Goal: Task Accomplishment & Management: Complete application form

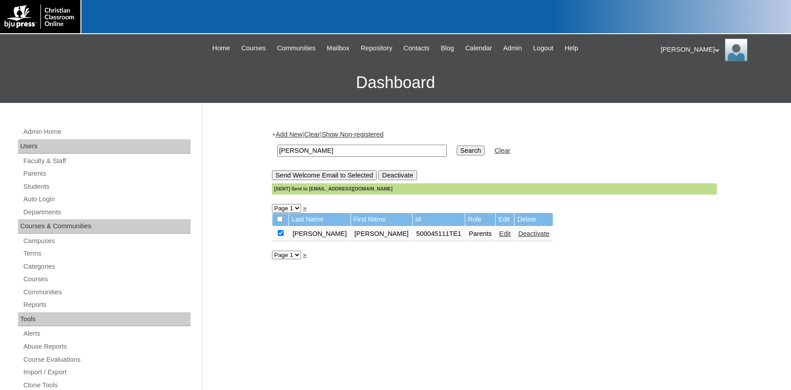
click at [334, 150] on input "[PERSON_NAME]" at bounding box center [361, 151] width 169 height 12
click at [277, 145] on input "[PERSON_NAME]" at bounding box center [361, 151] width 169 height 12
type input "79039333"
click at [457, 146] on input "Search" at bounding box center [471, 151] width 28 height 10
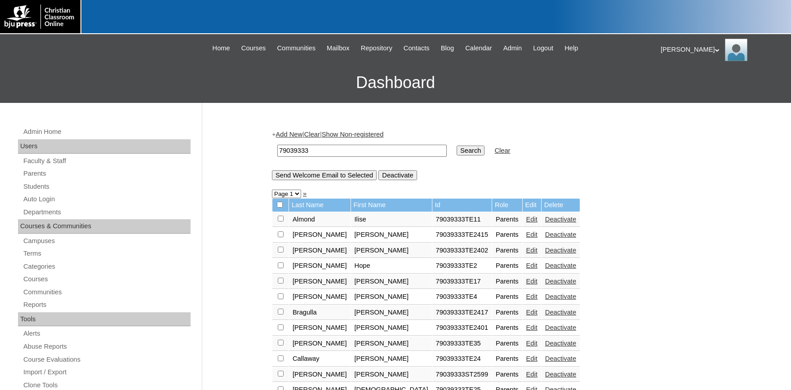
drag, startPoint x: 312, startPoint y: 148, endPoint x: 161, endPoint y: 144, distance: 151.5
click at [277, 145] on input "79039333" at bounding box center [361, 151] width 169 height 12
type input "titus"
click at [457, 146] on input "Search" at bounding box center [471, 151] width 28 height 10
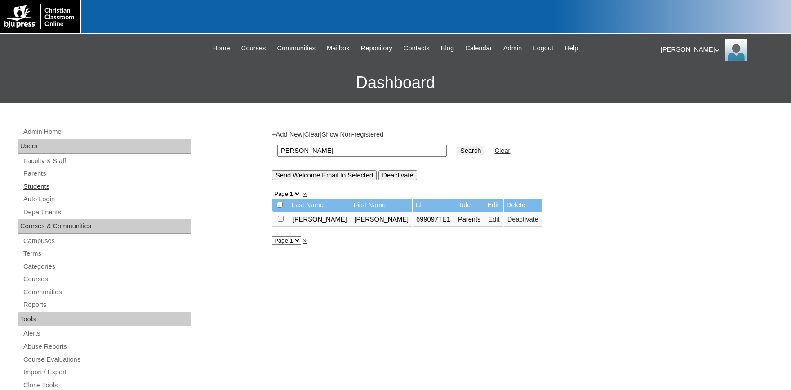
drag, startPoint x: 38, startPoint y: 185, endPoint x: 110, endPoint y: 182, distance: 72.0
click at [40, 185] on link "Students" at bounding box center [106, 186] width 168 height 11
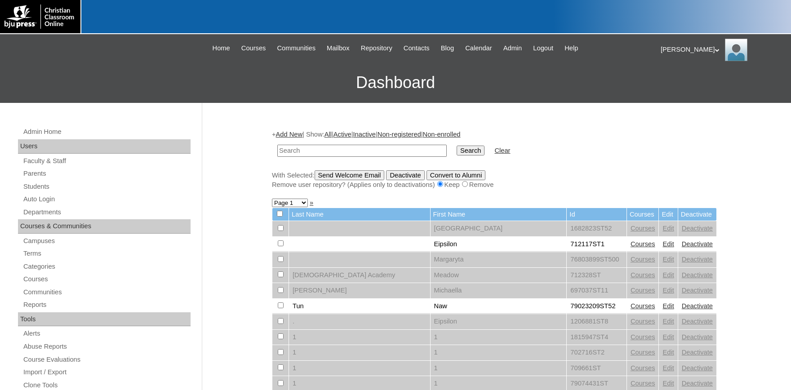
click at [302, 149] on input "text" at bounding box center [361, 151] width 169 height 12
type input "79039333"
click at [457, 146] on input "Search" at bounding box center [471, 151] width 28 height 10
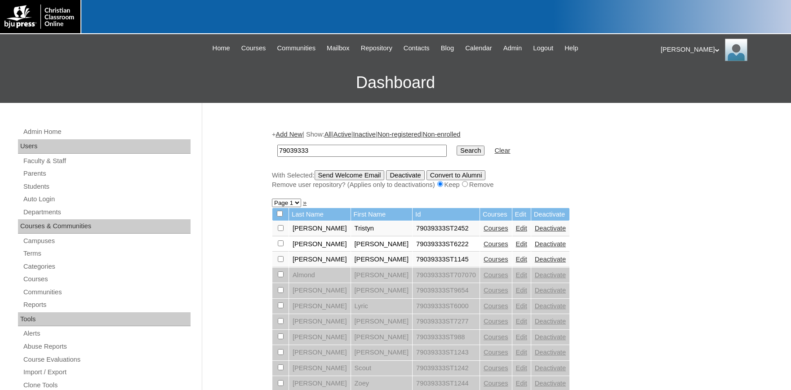
click at [342, 149] on input "79039333" at bounding box center [361, 151] width 169 height 12
type input "790393332525"
click at [457, 146] on input "Search" at bounding box center [471, 151] width 28 height 10
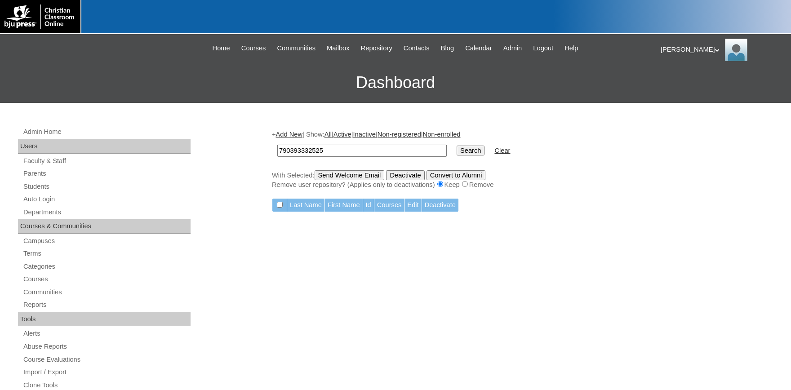
click at [308, 151] on input "790393332525" at bounding box center [361, 151] width 169 height 12
type input "79039333ST2525"
click at [457, 146] on input "Search" at bounding box center [471, 151] width 28 height 10
drag, startPoint x: 339, startPoint y: 148, endPoint x: 266, endPoint y: 150, distance: 72.4
click at [277, 149] on input "79039333ST2525" at bounding box center [361, 151] width 169 height 12
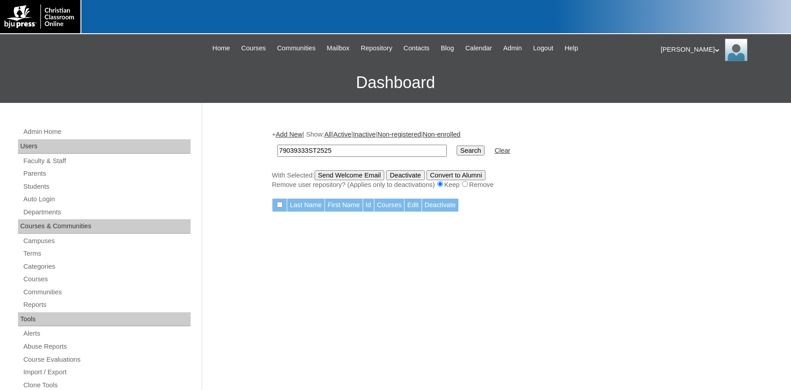
click at [293, 131] on link "Add New" at bounding box center [289, 134] width 27 height 7
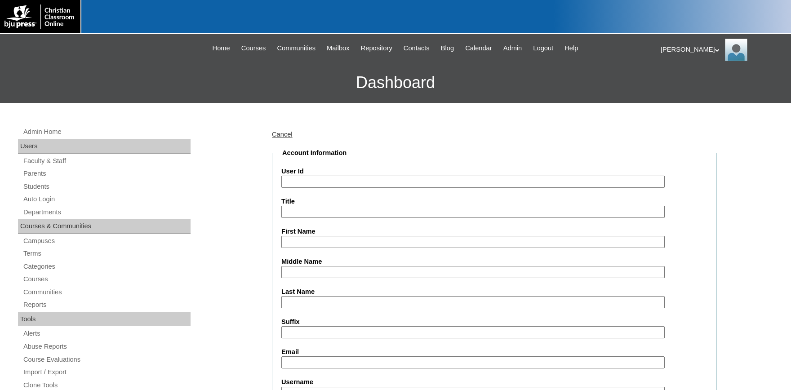
click at [336, 181] on input "User Id" at bounding box center [472, 182] width 383 height 12
paste input "79039333ST2525"
type input "79039333ST2525"
click at [323, 236] on input "First Name" at bounding box center [472, 242] width 383 height 12
type input "t"
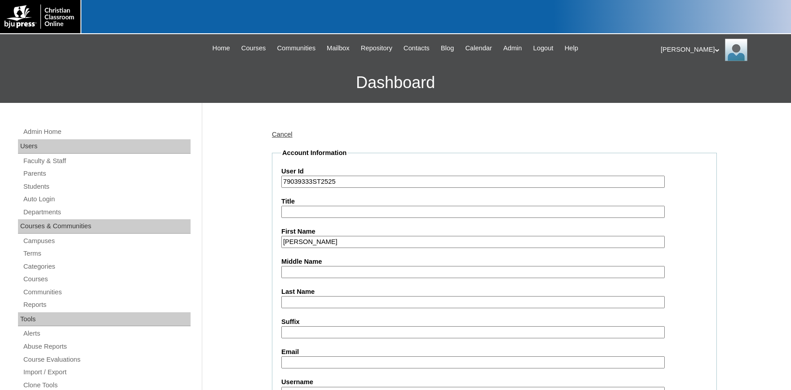
type input "Titus"
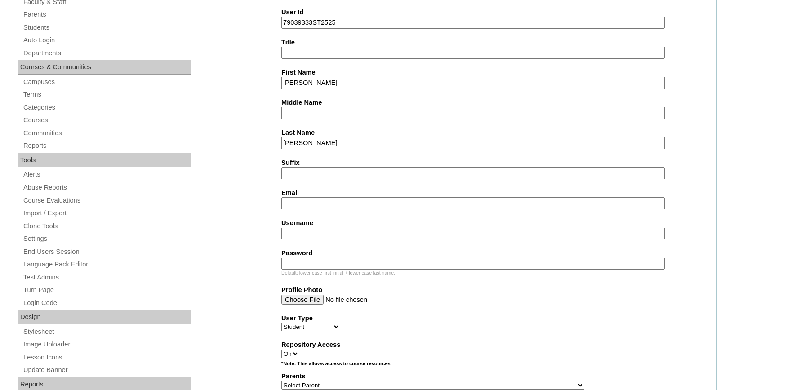
scroll to position [198, 0]
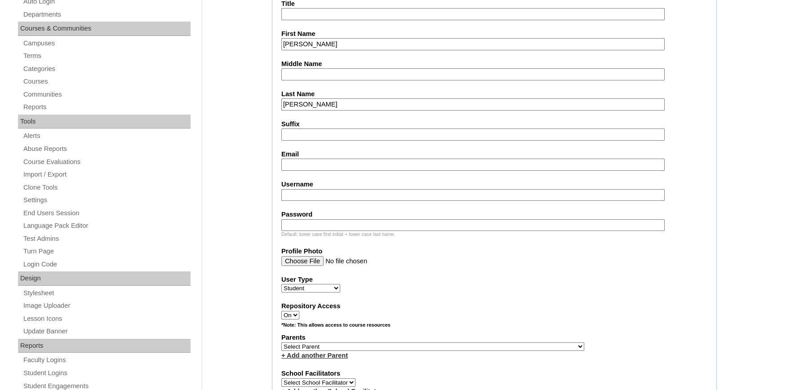
type input "[PERSON_NAME]"
click at [314, 166] on input "Email" at bounding box center [472, 165] width 383 height 12
click at [320, 161] on input "Email" at bounding box center [472, 165] width 383 height 12
click at [323, 165] on input "Email" at bounding box center [472, 165] width 383 height 12
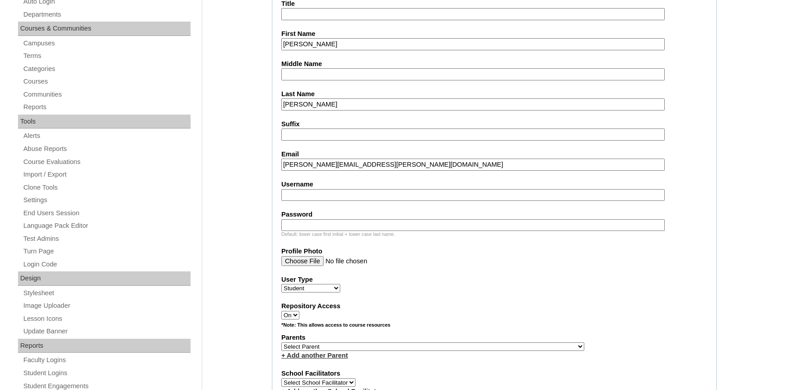
type input "ashley.peirick@pcsedu.co"
click at [371, 194] on input "Username" at bounding box center [472, 195] width 383 height 12
type input "titus.davis"
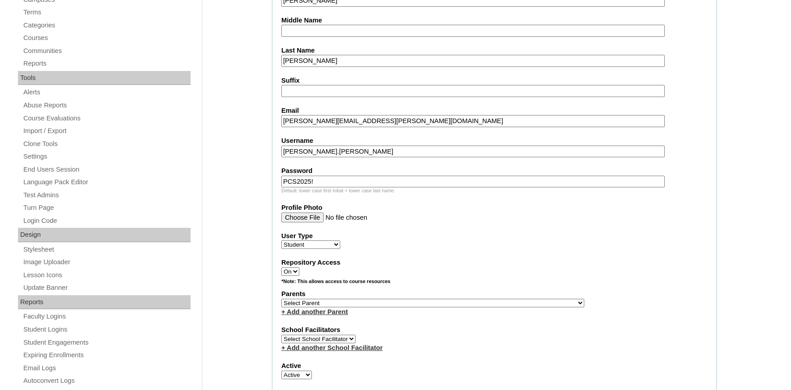
scroll to position [247, 0]
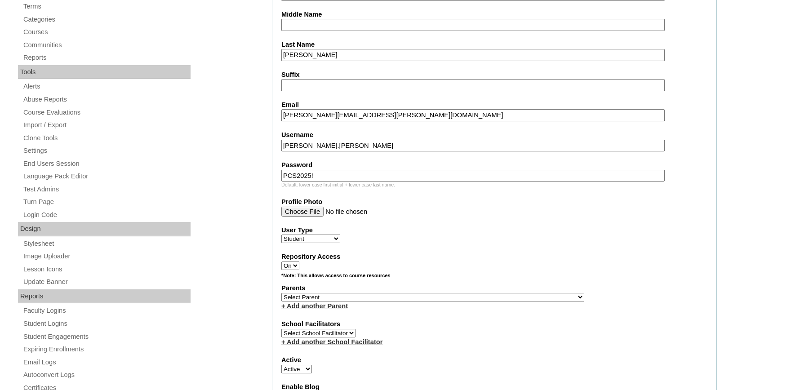
type input "PCS2025!"
select select "28029"
click option "Wells, Kimberly" at bounding box center [0, 0] width 0 height 0
click at [317, 300] on select "Select Parent , Fautanu, Ma 1, 1 23-24 accountMorgan, Jason 6th Street Mennonit…" at bounding box center [432, 297] width 303 height 9
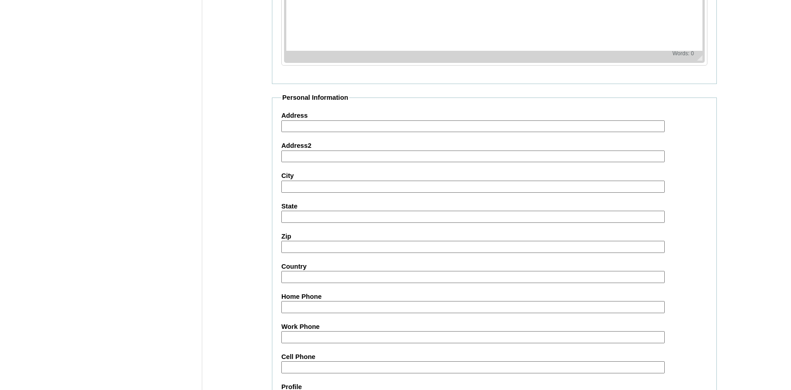
scroll to position [987, 0]
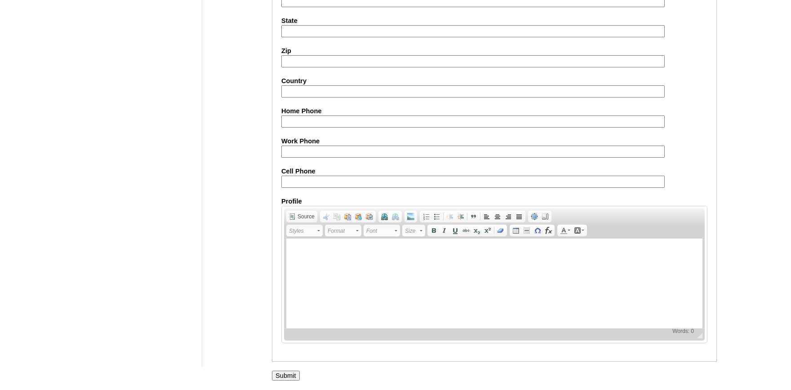
click at [280, 374] on input "Submit" at bounding box center [286, 376] width 28 height 10
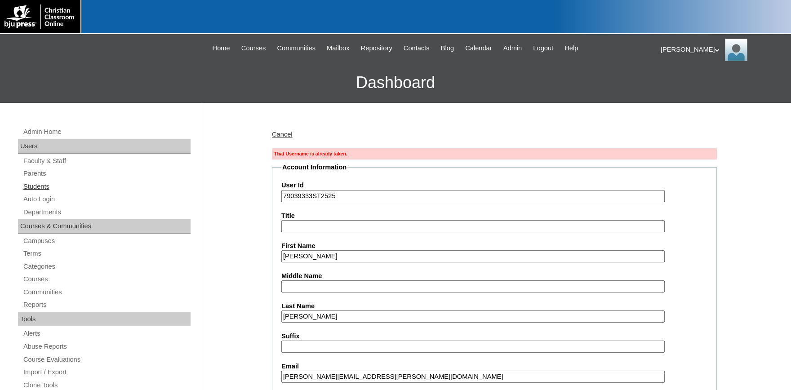
click at [40, 189] on link "Students" at bounding box center [106, 186] width 168 height 11
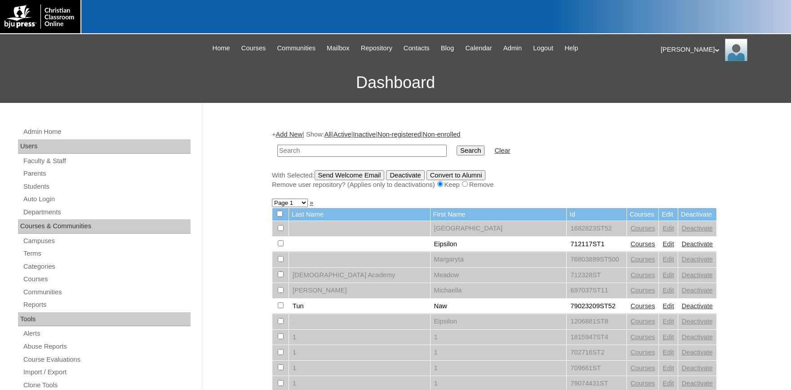
click at [297, 149] on input "text" at bounding box center [361, 151] width 169 height 12
type input "[PERSON_NAME].[PERSON_NAME]"
click at [457, 146] on input "Search" at bounding box center [471, 151] width 28 height 10
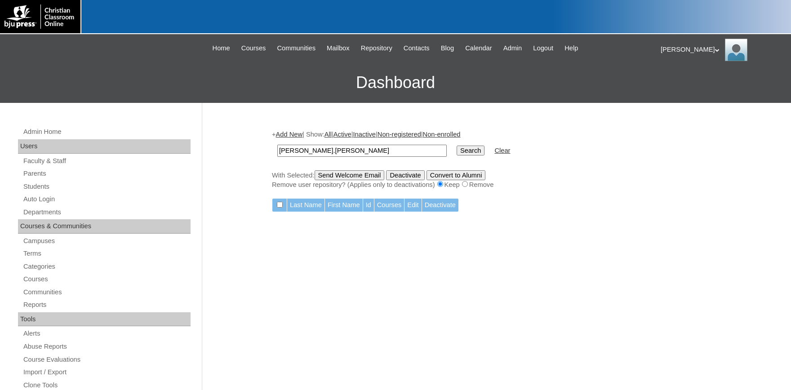
click at [669, 47] on div "[PERSON_NAME] My Profile My Settings Logout" at bounding box center [720, 50] width 121 height 22
click at [680, 85] on span "Logout" at bounding box center [677, 84] width 18 height 7
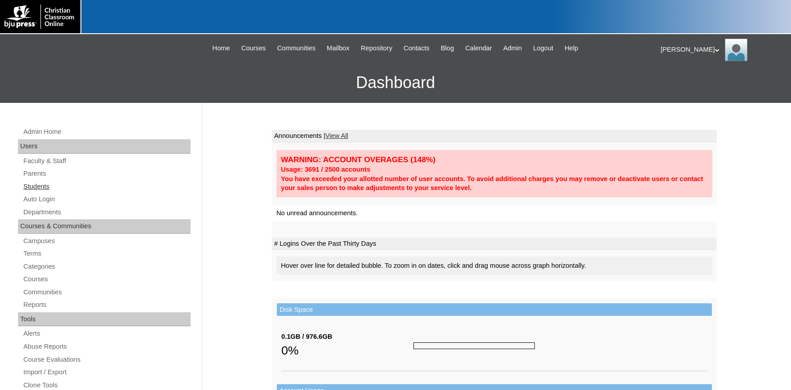
drag, startPoint x: 25, startPoint y: 186, endPoint x: 49, endPoint y: 182, distance: 23.6
click at [27, 186] on link "Students" at bounding box center [106, 186] width 168 height 11
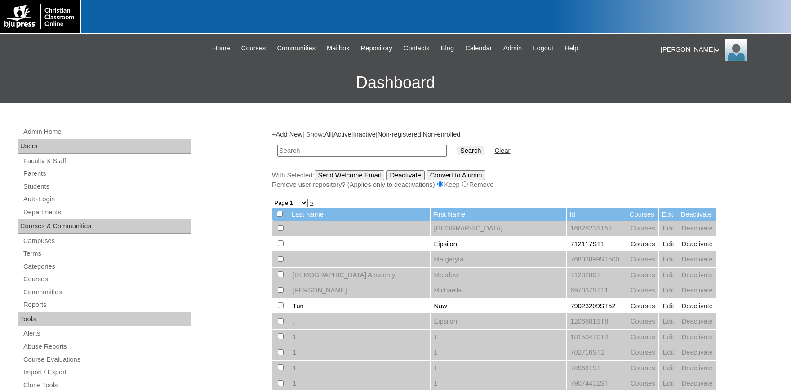
click at [324, 153] on input "text" at bounding box center [361, 151] width 169 height 12
type input "davis"
click at [457, 146] on input "Search" at bounding box center [471, 151] width 28 height 10
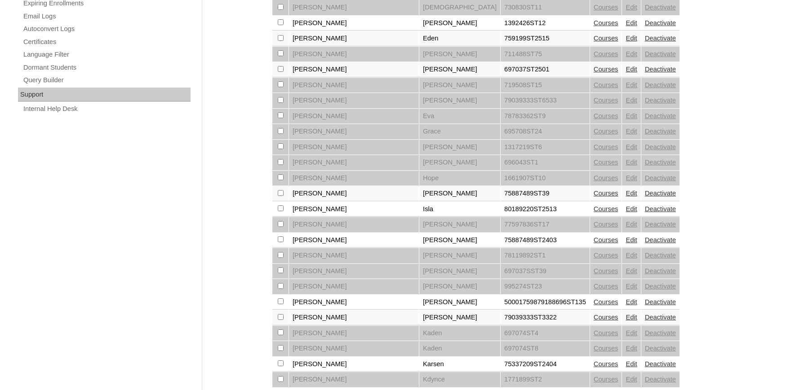
scroll to position [646, 0]
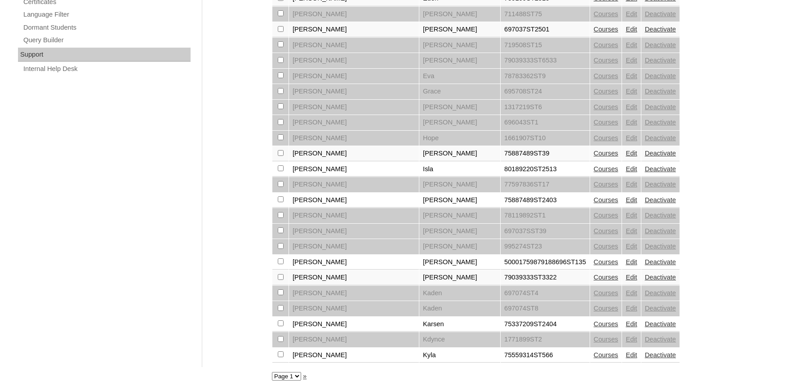
click at [272, 372] on select "Page 1 Page 2 Page 3" at bounding box center [286, 376] width 29 height 9
select select "admin_students.php?q=davis&submit=Search&page=3"
click option "Page 3" at bounding box center [0, 0] width 0 height 0
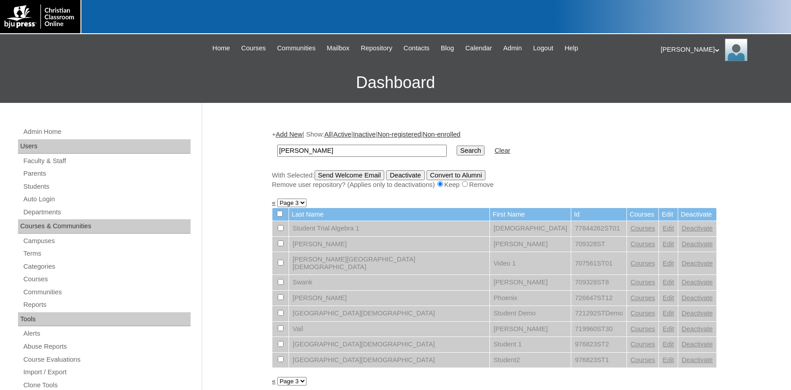
click at [277, 377] on select "Page 1 Page 2 Page 3" at bounding box center [291, 381] width 29 height 9
select select "admin_students.php?q=davis&submit=Search&page=2"
click option "Page 2" at bounding box center [0, 0] width 0 height 0
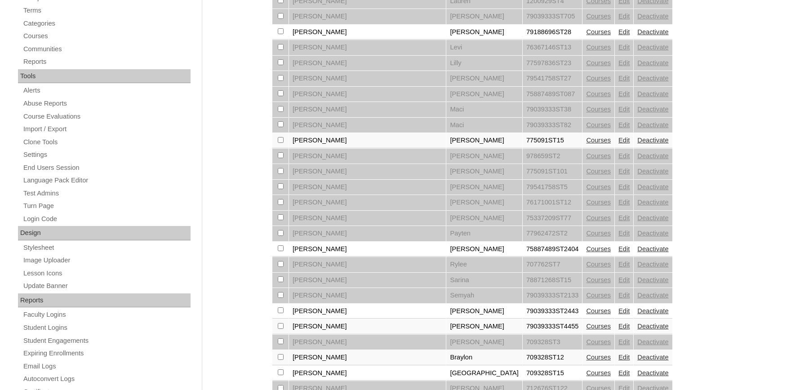
scroll to position [247, 0]
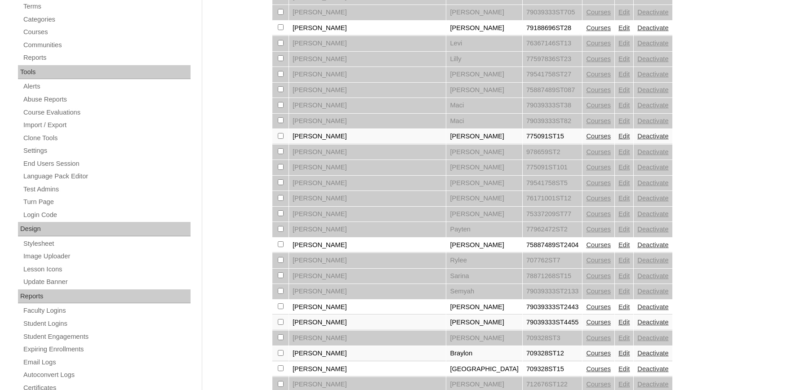
click at [618, 326] on link "Edit" at bounding box center [623, 322] width 11 height 7
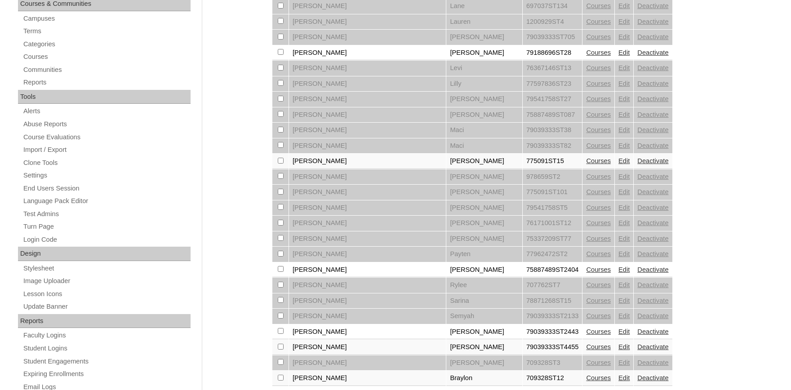
scroll to position [297, 0]
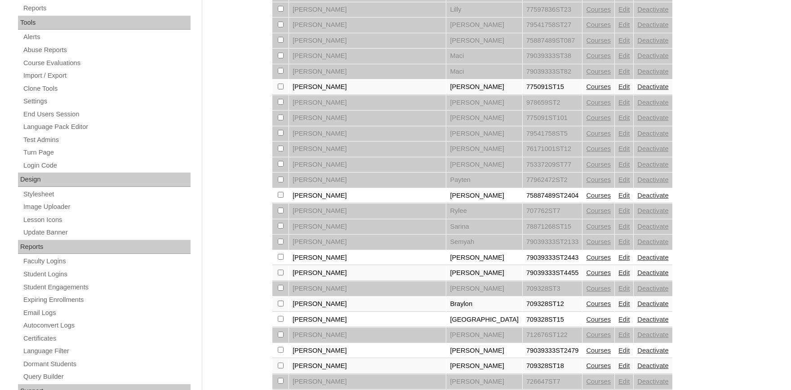
click at [586, 276] on link "Courses" at bounding box center [598, 272] width 25 height 7
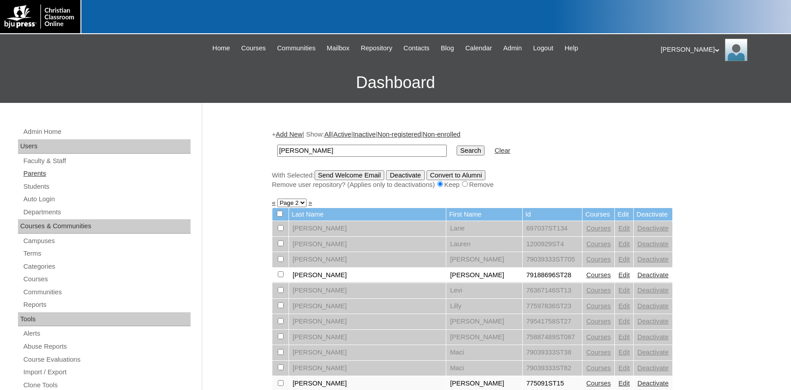
click at [39, 174] on link "Parents" at bounding box center [106, 173] width 168 height 11
click at [312, 151] on input "davis" at bounding box center [361, 151] width 169 height 12
click at [39, 172] on link "Parents" at bounding box center [106, 173] width 168 height 11
click at [34, 172] on link "Parents" at bounding box center [106, 173] width 168 height 11
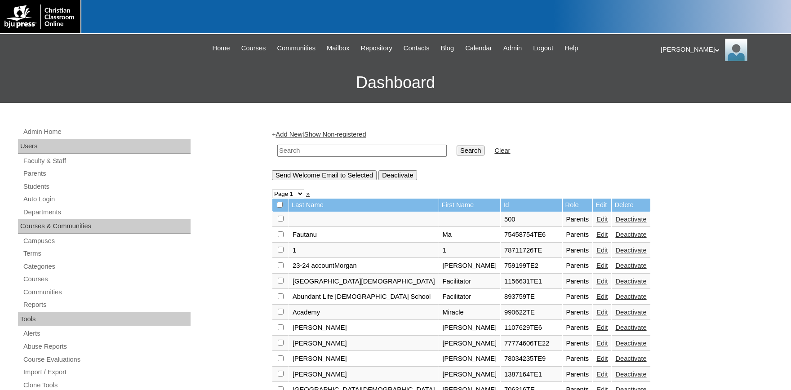
click at [325, 151] on input "text" at bounding box center [361, 151] width 169 height 12
type input "carmichael"
click at [457, 146] on input "Search" at bounding box center [471, 151] width 28 height 10
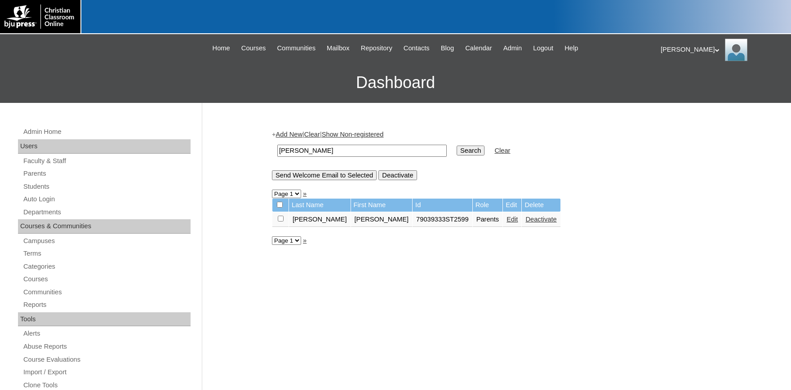
click at [506, 222] on link "Edit" at bounding box center [511, 219] width 11 height 7
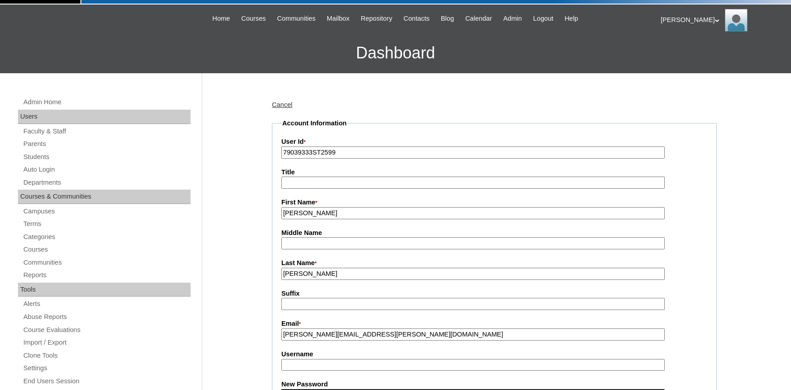
scroll to position [49, 0]
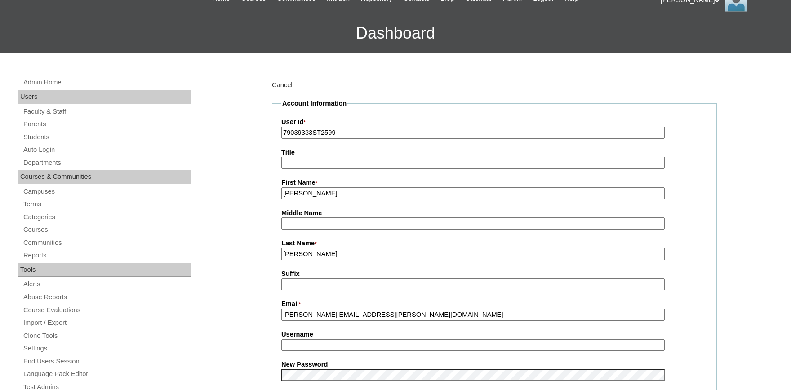
click at [330, 344] on input "Username" at bounding box center [472, 345] width 383 height 12
type input "[PERSON_NAME].[PERSON_NAME]"
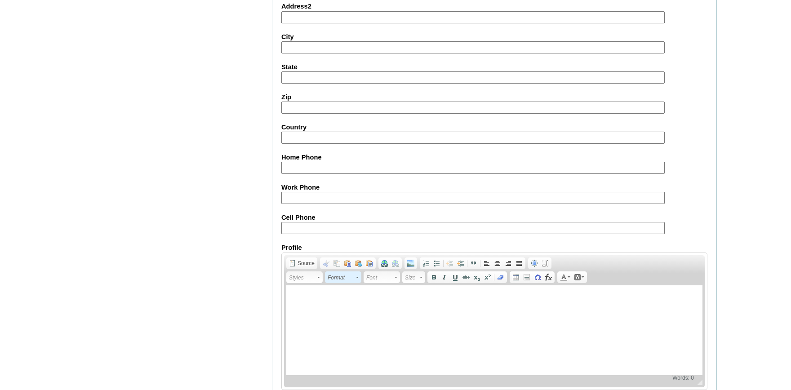
scroll to position [791, 0]
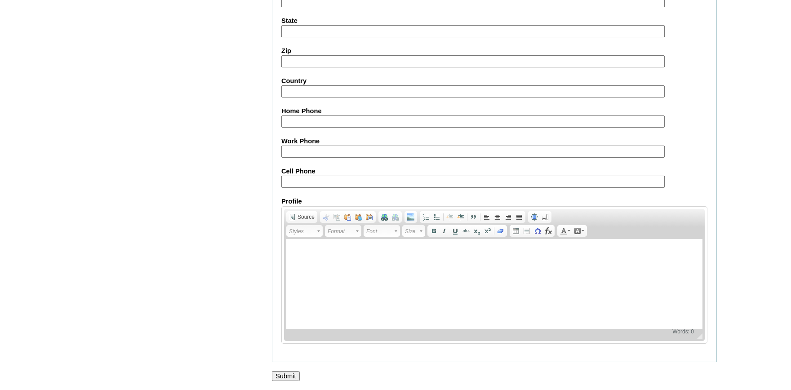
click at [288, 373] on input "Submit" at bounding box center [286, 376] width 28 height 10
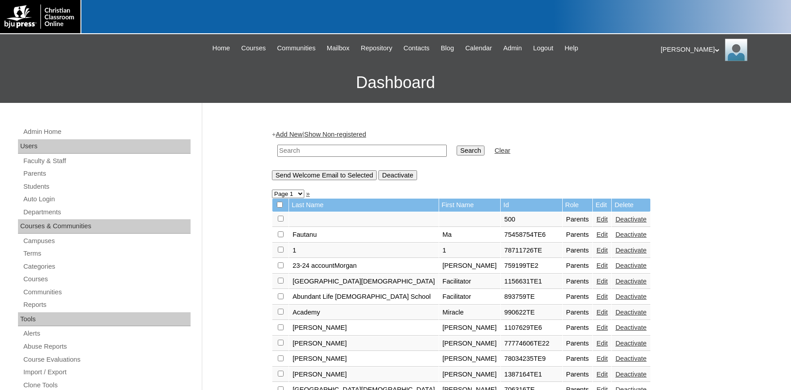
drag, startPoint x: 39, startPoint y: 174, endPoint x: 205, endPoint y: 160, distance: 167.3
click at [40, 174] on link "Parents" at bounding box center [106, 173] width 168 height 11
click at [293, 147] on input "text" at bounding box center [361, 151] width 169 height 12
type input "[PERSON_NAME][EMAIL_ADDRESS][PERSON_NAME][DOMAIN_NAME]"
click at [457, 146] on input "Search" at bounding box center [471, 151] width 28 height 10
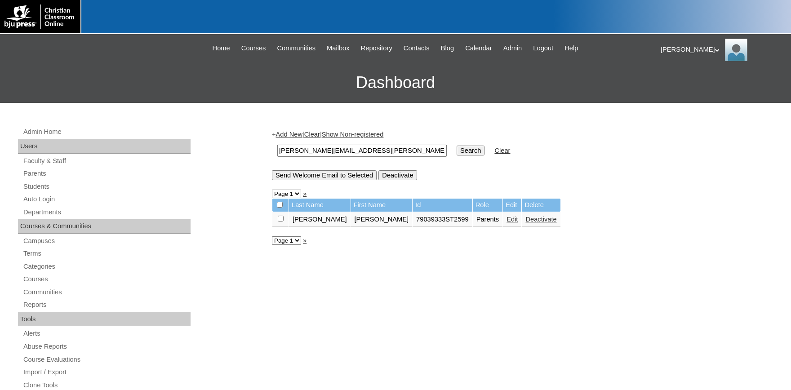
click at [278, 219] on td at bounding box center [280, 219] width 16 height 15
click at [280, 221] on input "checkbox" at bounding box center [281, 219] width 6 height 6
checkbox input "true"
click at [323, 173] on input "Send Welcome Email to Selected" at bounding box center [324, 175] width 105 height 10
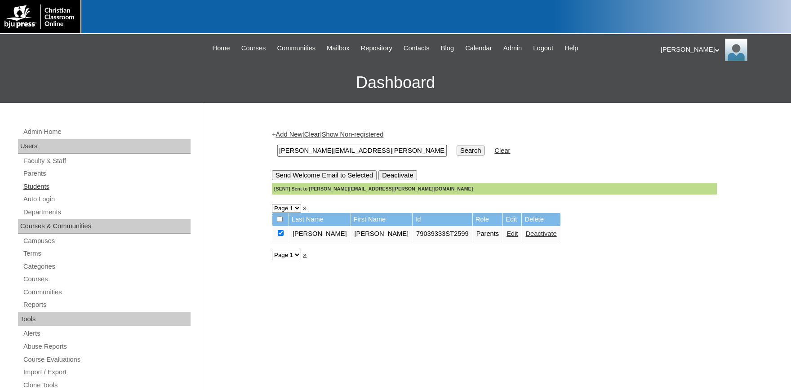
click at [40, 184] on link "Students" at bounding box center [106, 186] width 168 height 11
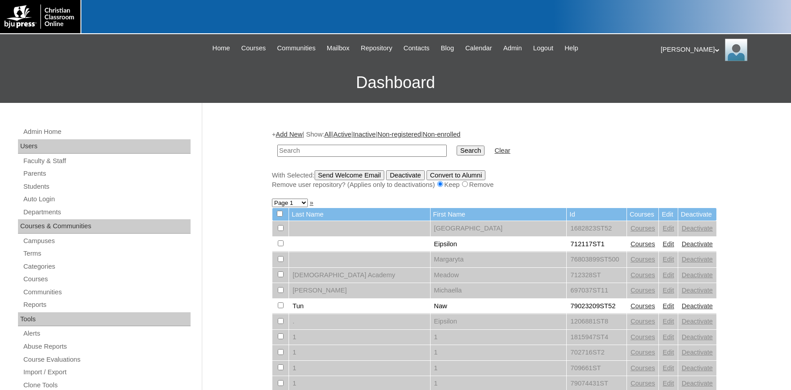
click at [328, 147] on input "text" at bounding box center [361, 151] width 169 height 12
click at [629, 159] on form "Search Clear" at bounding box center [494, 150] width 445 height 23
click at [350, 149] on input "text" at bounding box center [361, 151] width 169 height 12
type input "79039333"
click at [457, 146] on input "Search" at bounding box center [471, 151] width 28 height 10
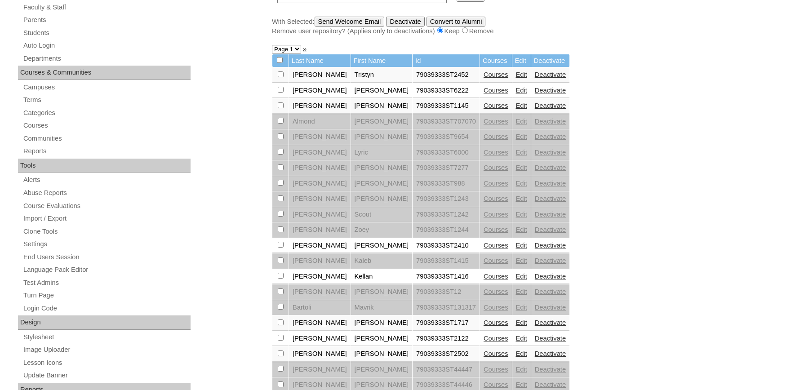
scroll to position [198, 0]
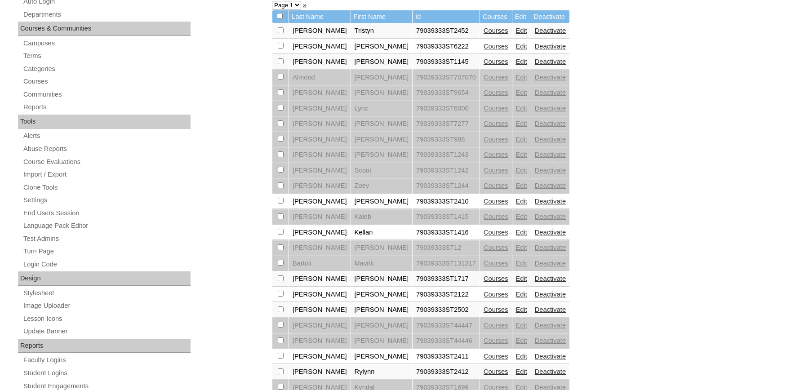
click at [516, 313] on link "Edit" at bounding box center [521, 309] width 11 height 7
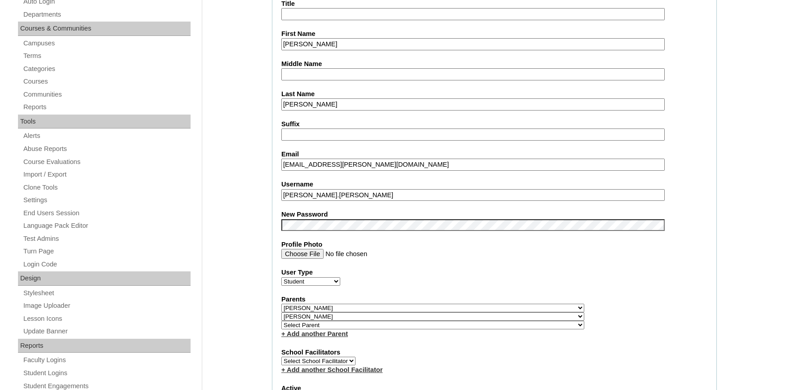
scroll to position [49, 0]
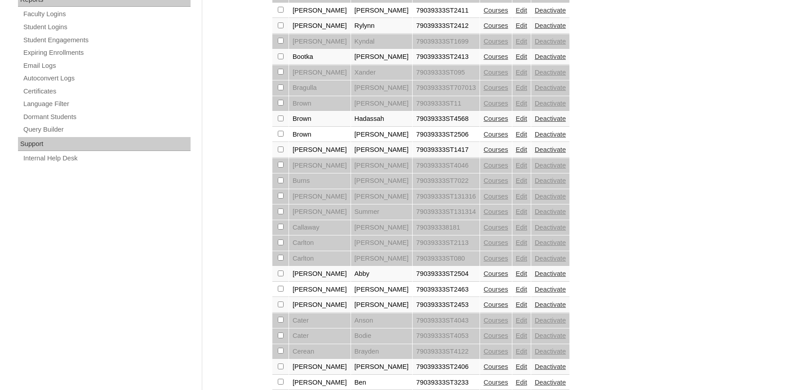
scroll to position [646, 0]
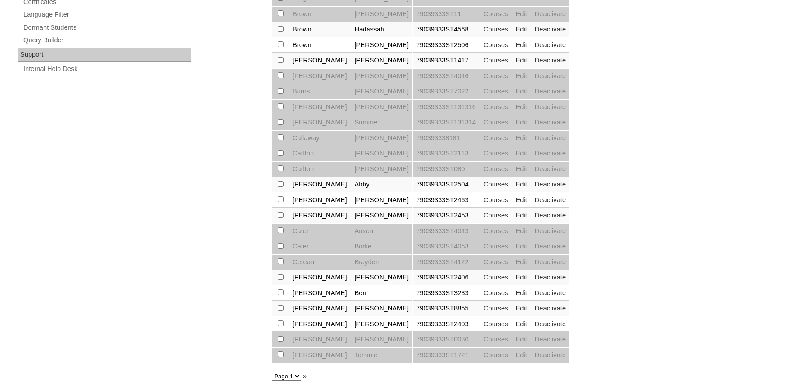
click at [272, 372] on select "Page 1 Page 2 Page 3 Page 4 Page 5 Page 6 Page 7 Page 8" at bounding box center [286, 376] width 29 height 9
select select "admin_students.php?q=79039333&submit=Search&page=5"
click option "Page 5" at bounding box center [0, 0] width 0 height 0
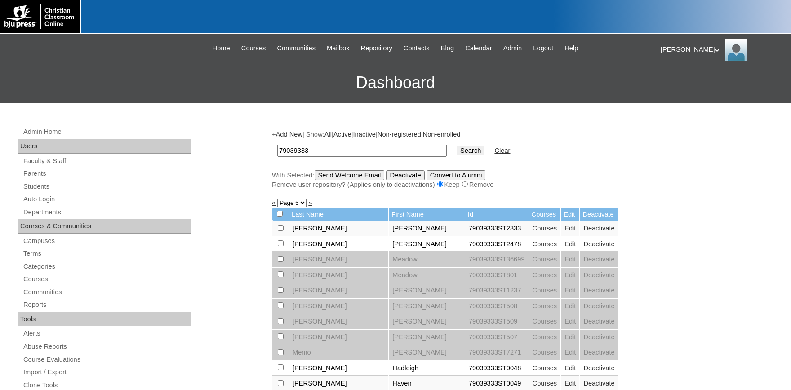
click at [277, 199] on select "Page 1 Page 2 Page 3 Page 4 Page 5 Page 6 Page 7 Page 8" at bounding box center [291, 203] width 29 height 9
select select "admin_students.php?q=79039333&submit=Search&page=3"
click option "Page 3" at bounding box center [0, 0] width 0 height 0
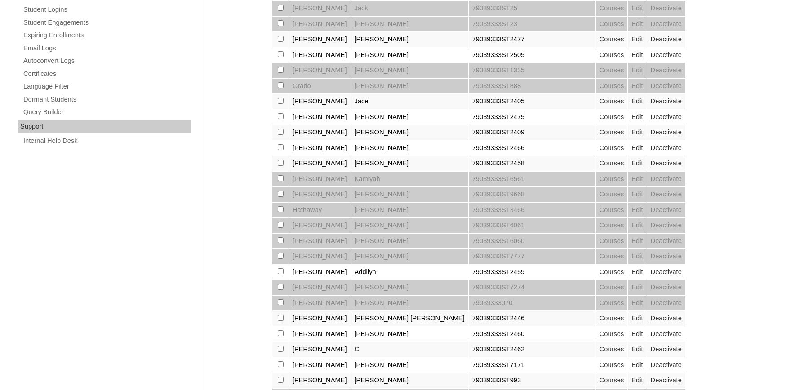
scroll to position [643, 0]
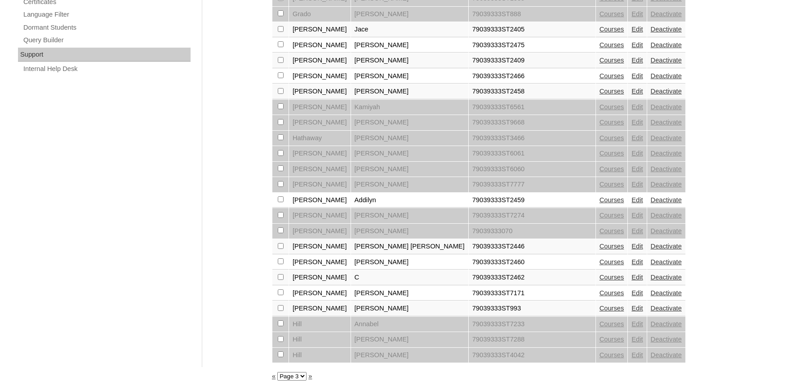
click at [631, 312] on link "Edit" at bounding box center [636, 308] width 11 height 7
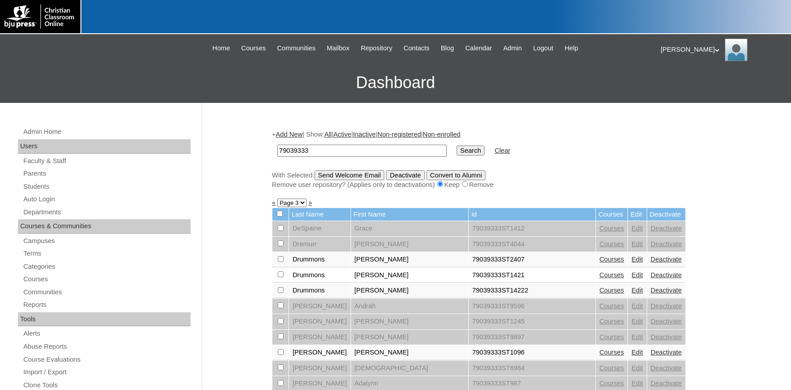
click at [277, 199] on select "Page 1 Page 2 Page 3 Page 4 Page 5 Page 6 Page 7 Page 8" at bounding box center [291, 203] width 29 height 9
select select "admin_students.php?q=79039333&submit=Search&page=2"
click option "Page 2" at bounding box center [0, 0] width 0 height 0
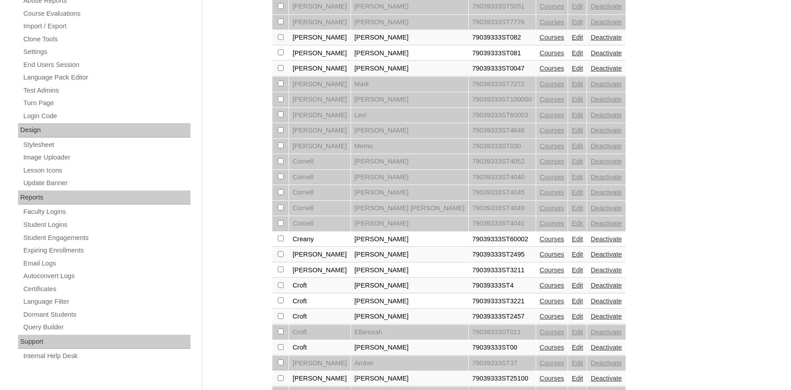
scroll to position [395, 0]
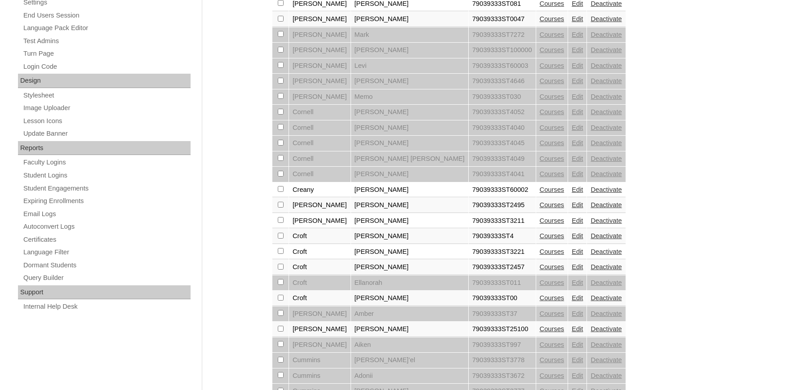
click at [572, 301] on link "Edit" at bounding box center [577, 297] width 11 height 7
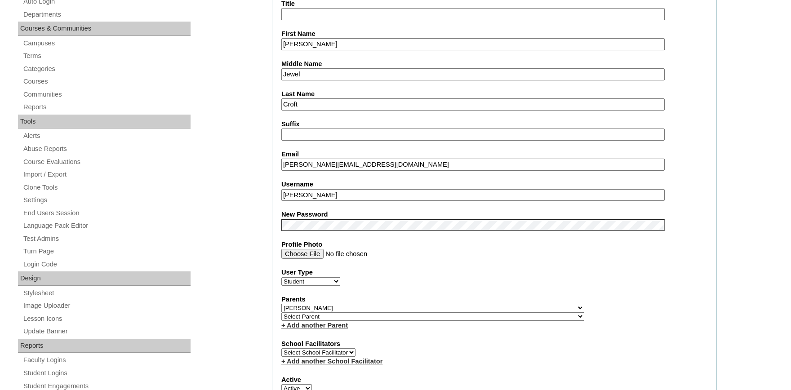
select select "36627"
click option "Carmichael, Sandra" at bounding box center [0, 0] width 0 height 0
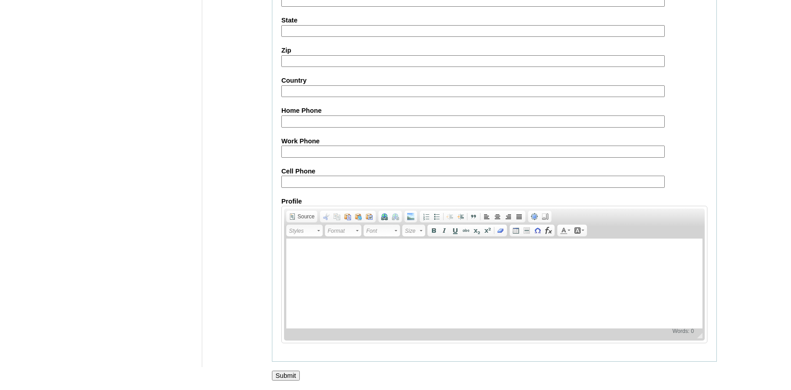
scroll to position [990, 0]
click at [278, 376] on input "Submit" at bounding box center [286, 376] width 28 height 10
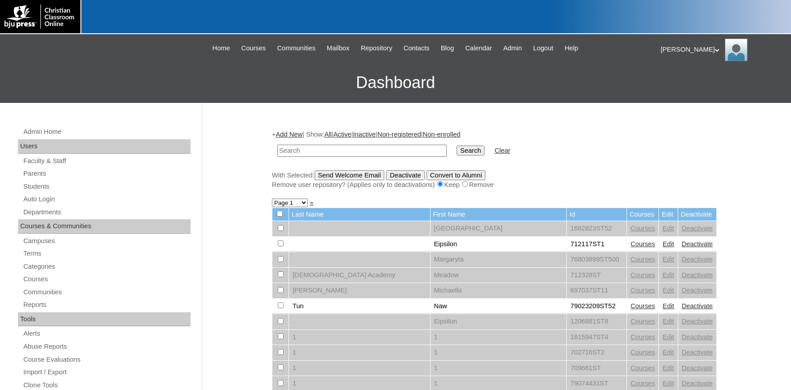
click at [306, 151] on input "text" at bounding box center [361, 151] width 169 height 12
type input "[PERSON_NAME]"
click at [457, 146] on input "Search" at bounding box center [471, 151] width 28 height 10
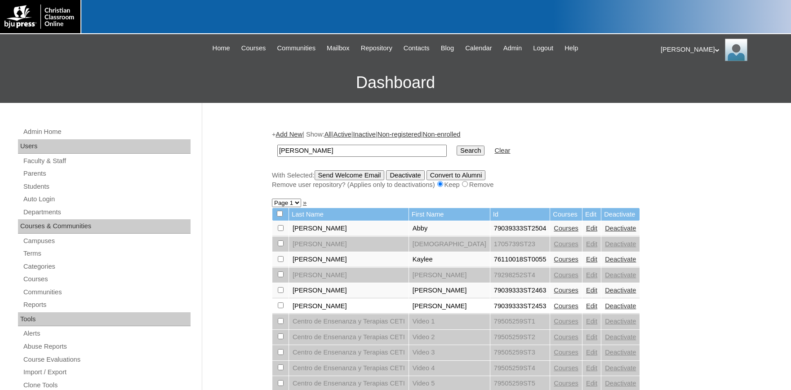
click at [586, 308] on link "Edit" at bounding box center [591, 305] width 11 height 7
drag, startPoint x: 311, startPoint y: 153, endPoint x: 226, endPoint y: 147, distance: 85.6
click at [277, 146] on input "castillo" at bounding box center [361, 151] width 169 height 12
type input "[PERSON_NAME]"
click at [457, 146] on input "Search" at bounding box center [471, 151] width 28 height 10
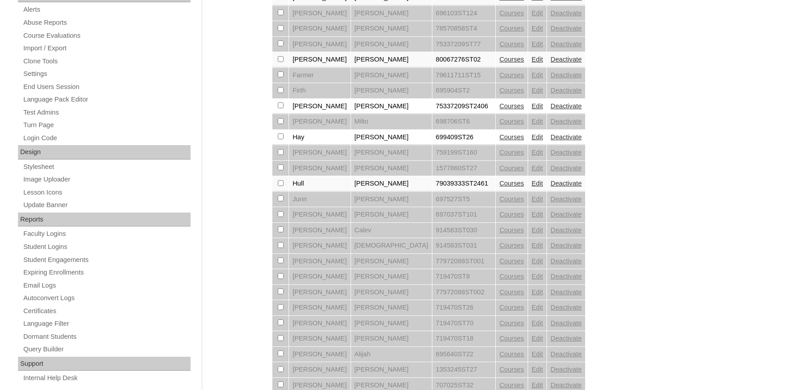
scroll to position [346, 0]
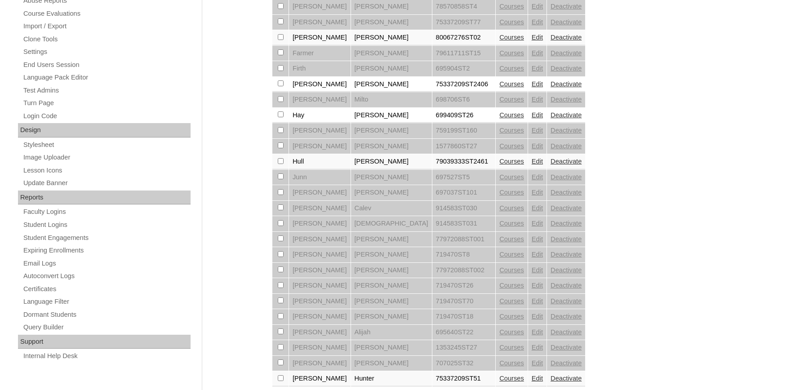
click at [532, 165] on link "Edit" at bounding box center [537, 161] width 11 height 7
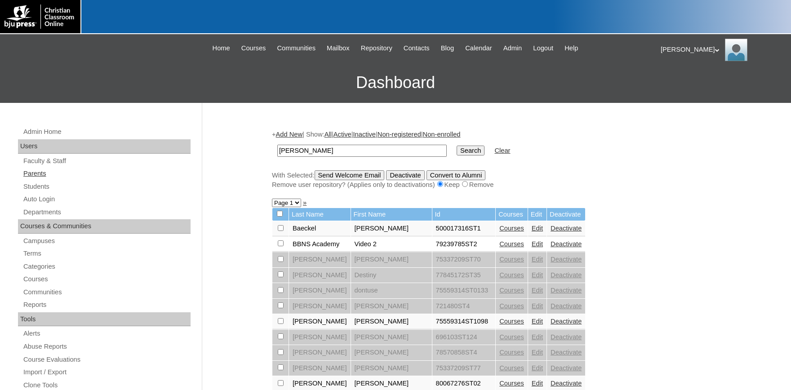
click at [39, 173] on link "Parents" at bounding box center [106, 173] width 168 height 11
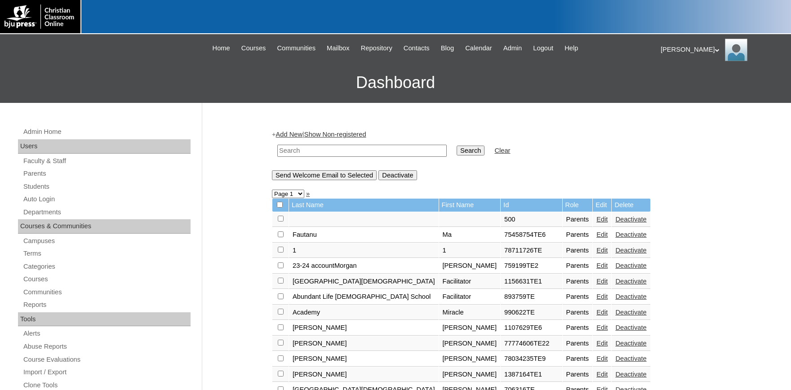
click at [319, 156] on input "text" at bounding box center [361, 151] width 169 height 12
type input "[PERSON_NAME]"
click at [457, 146] on input "Search" at bounding box center [471, 151] width 28 height 10
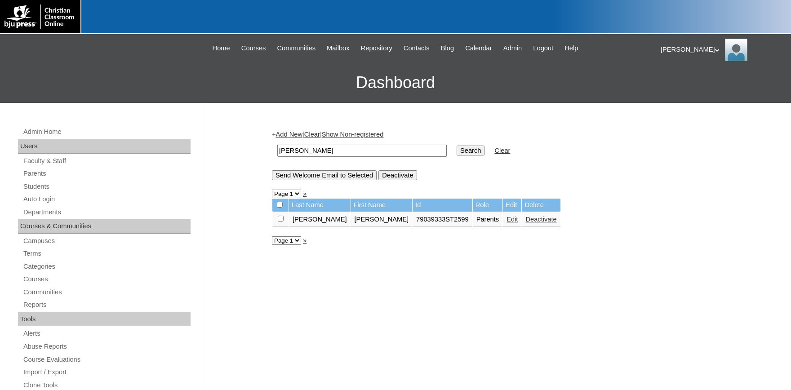
click at [279, 220] on input "checkbox" at bounding box center [281, 219] width 6 height 6
checkbox input "true"
click at [330, 178] on input "Send Welcome Email to Selected" at bounding box center [324, 175] width 105 height 10
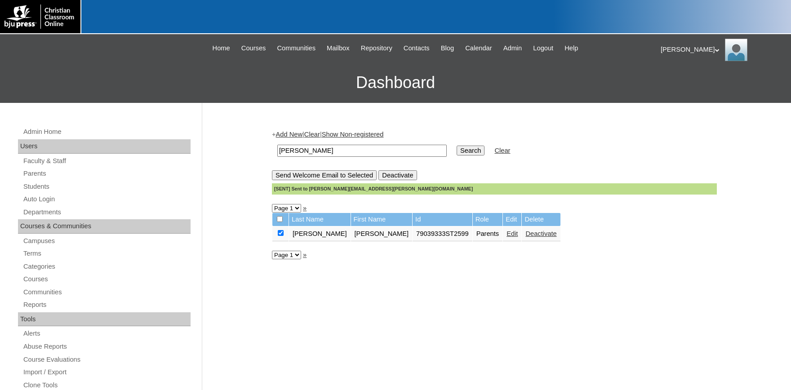
click at [344, 148] on input "carmichael" at bounding box center [361, 151] width 169 height 12
drag, startPoint x: 257, startPoint y: 146, endPoint x: 202, endPoint y: 146, distance: 54.8
click at [277, 146] on input "carmichael" at bounding box center [361, 151] width 169 height 12
type input "[PERSON_NAME]"
click at [457, 146] on input "Search" at bounding box center [471, 151] width 28 height 10
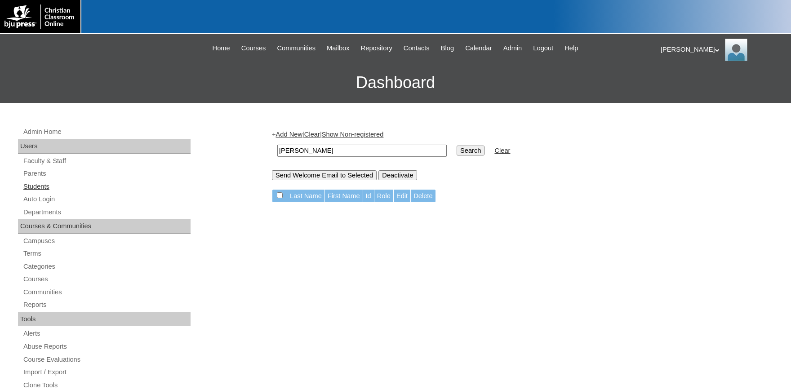
click at [45, 189] on link "Students" at bounding box center [106, 186] width 168 height 11
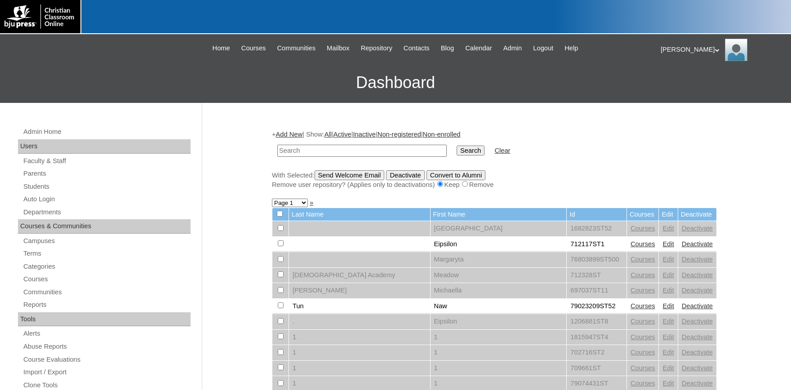
click at [302, 154] on input "text" at bounding box center [361, 151] width 169 height 12
type input "[PERSON_NAME]"
click at [457, 146] on input "Search" at bounding box center [471, 151] width 28 height 10
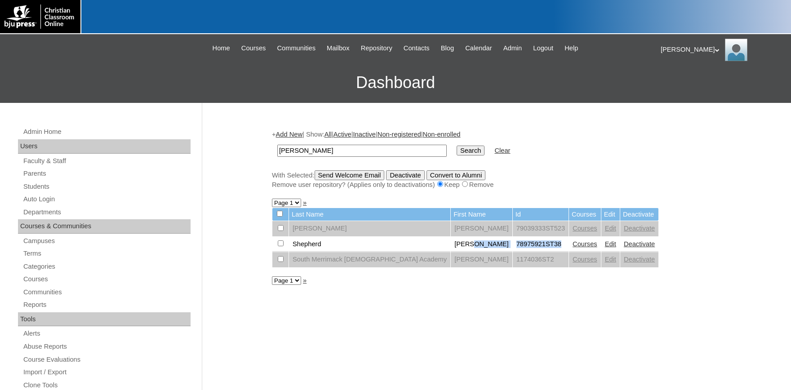
drag, startPoint x: 501, startPoint y: 247, endPoint x: 452, endPoint y: 248, distance: 48.6
click at [451, 248] on tr "Shepherd Audra 78975921ST38 Courses Edit Deactivate" at bounding box center [465, 244] width 386 height 15
copy tr "78975921ST38"
click at [40, 200] on link "Auto Login" at bounding box center [106, 199] width 168 height 11
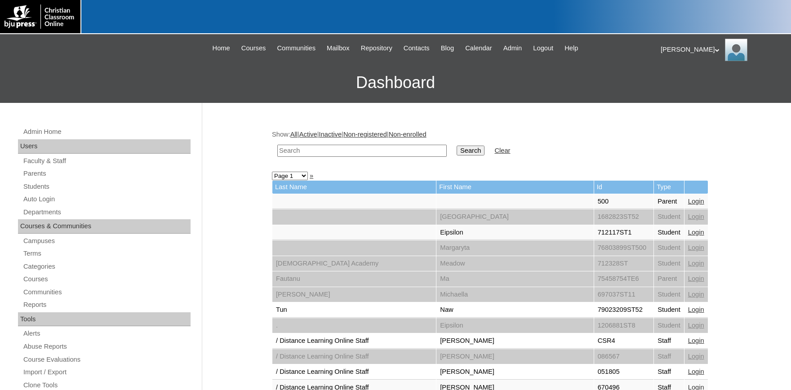
click at [317, 156] on input "text" at bounding box center [361, 151] width 169 height 12
paste input "78975921ST38"
drag, startPoint x: 293, startPoint y: 150, endPoint x: -19, endPoint y: 111, distance: 313.8
click at [277, 145] on input "78975921ST38" at bounding box center [361, 151] width 169 height 12
type input "78975921ST38"
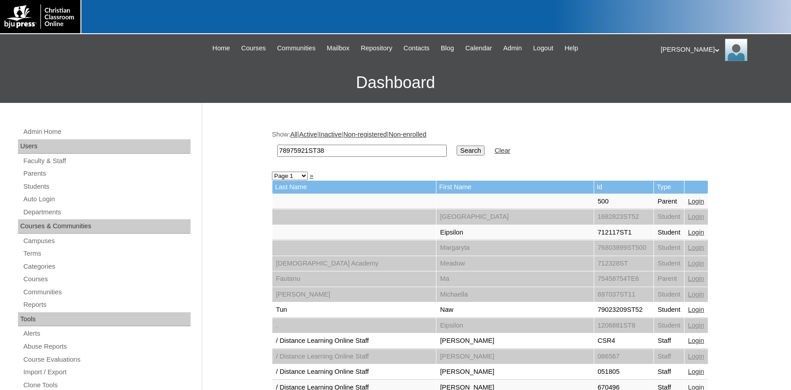
click at [457, 146] on input "Search" at bounding box center [471, 151] width 28 height 10
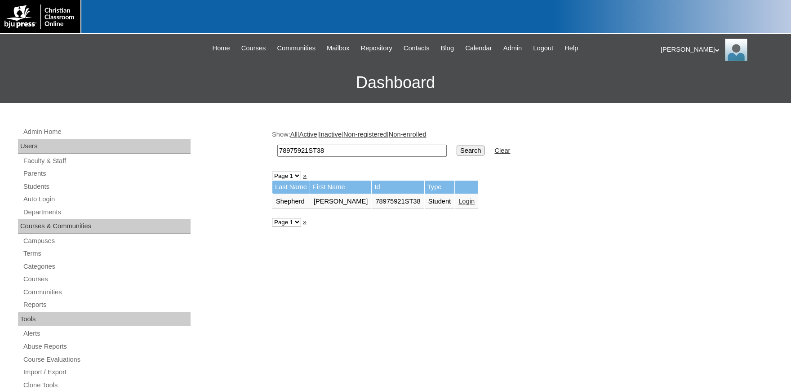
click at [458, 204] on link "Login" at bounding box center [466, 201] width 16 height 7
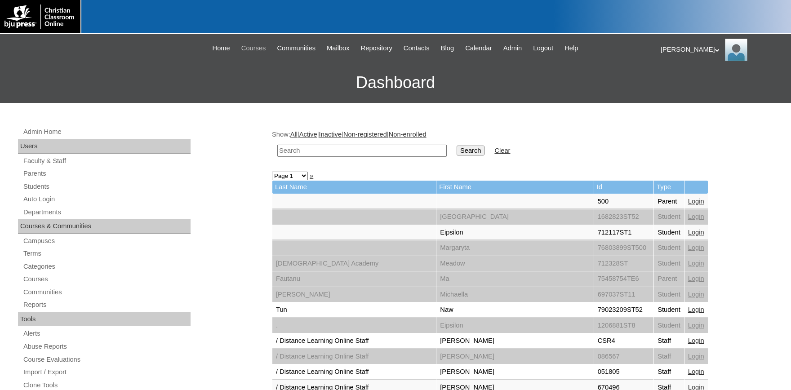
click at [245, 46] on span "Courses" at bounding box center [253, 48] width 25 height 10
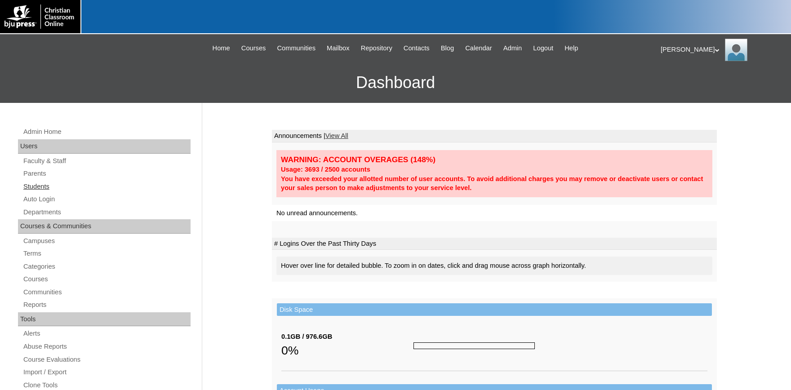
click at [48, 189] on link "Students" at bounding box center [106, 186] width 168 height 11
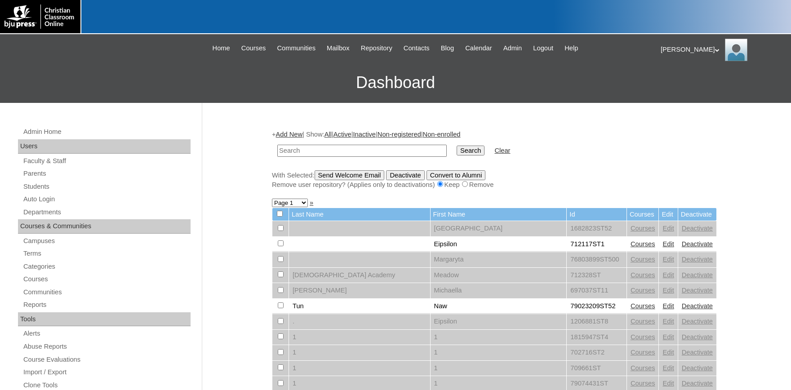
click at [339, 152] on input "text" at bounding box center [361, 151] width 169 height 12
type input "audra"
click at [457, 146] on input "Search" at bounding box center [471, 151] width 28 height 10
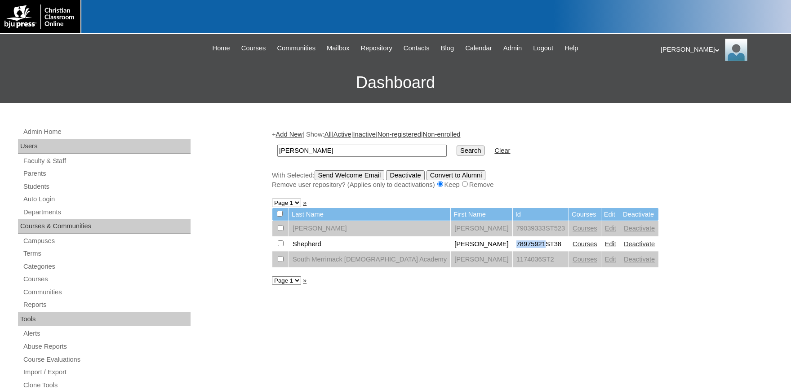
drag, startPoint x: 484, startPoint y: 248, endPoint x: 454, endPoint y: 246, distance: 30.2
click at [513, 246] on td "78975921ST38" at bounding box center [541, 244] width 56 height 15
copy td "78975921"
click at [40, 190] on link "Students" at bounding box center [106, 186] width 168 height 11
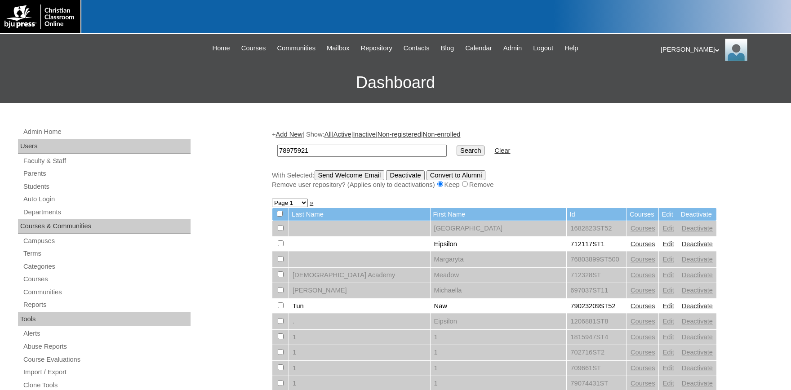
type input "78975921"
click at [457, 151] on input "Search" at bounding box center [471, 151] width 28 height 10
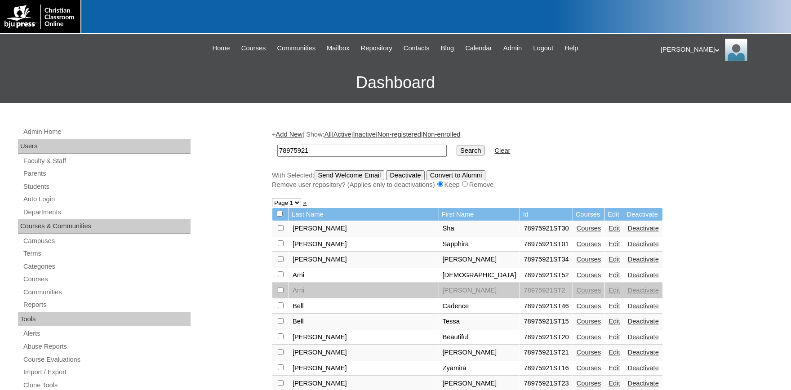
scroll to position [99, 0]
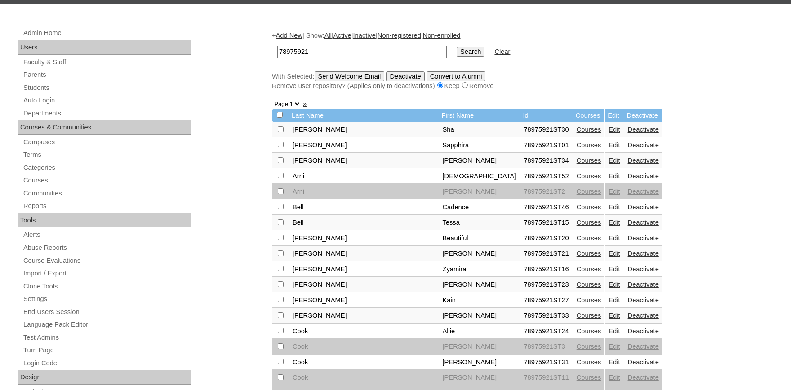
click at [576, 242] on link "Courses" at bounding box center [588, 238] width 25 height 7
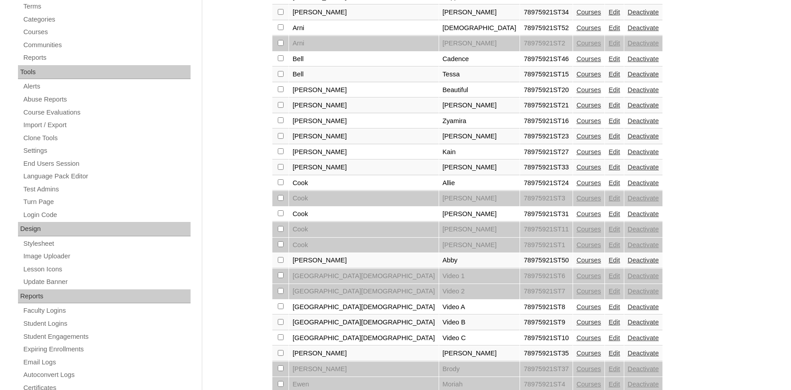
click at [576, 264] on link "Courses" at bounding box center [588, 260] width 25 height 7
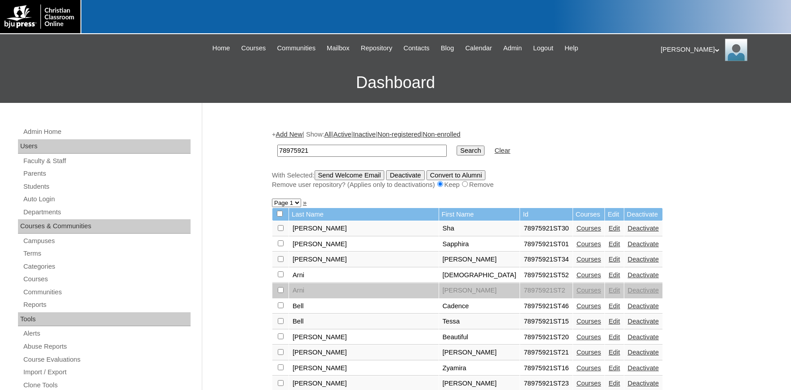
click at [576, 248] on link "Courses" at bounding box center [588, 243] width 25 height 7
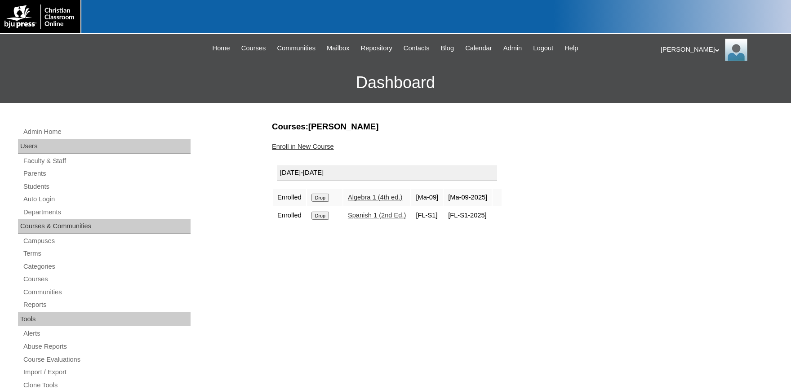
click at [384, 217] on link "Spanish 1 (2nd Ed.)" at bounding box center [377, 215] width 58 height 7
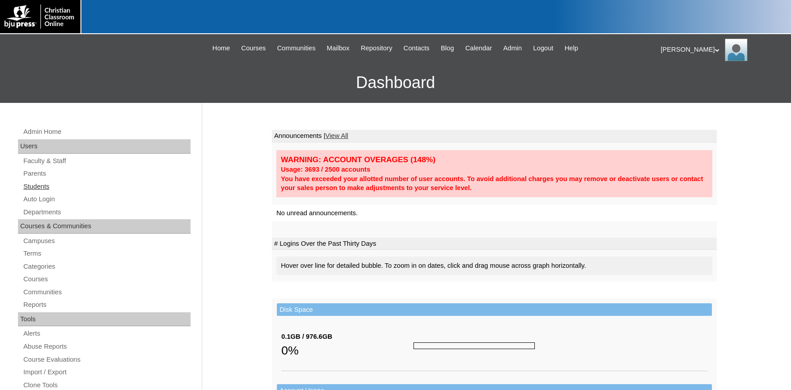
click at [33, 186] on link "Students" at bounding box center [106, 186] width 168 height 11
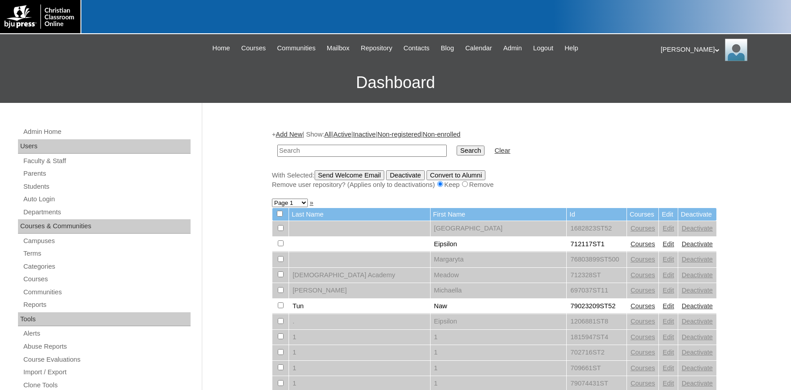
click at [328, 148] on input "text" at bounding box center [361, 151] width 169 height 12
type input "[PERSON_NAME]"
click at [457, 146] on input "Search" at bounding box center [471, 151] width 28 height 10
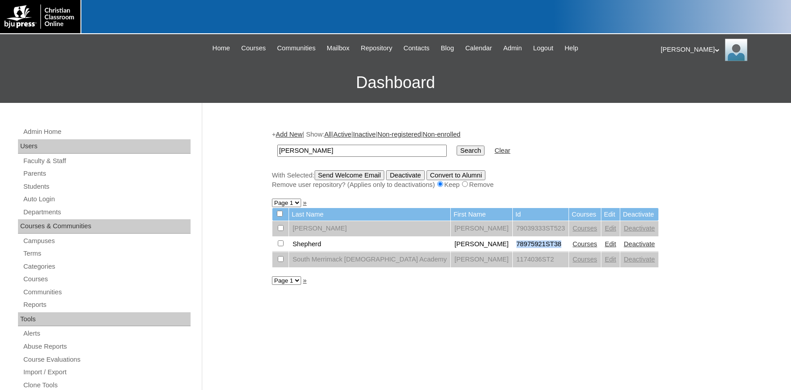
drag, startPoint x: 499, startPoint y: 249, endPoint x: 453, endPoint y: 249, distance: 45.8
click at [513, 249] on td "78975921ST38" at bounding box center [541, 244] width 56 height 15
copy td "78975921ST38"
click at [37, 195] on link "Auto Login" at bounding box center [106, 199] width 168 height 11
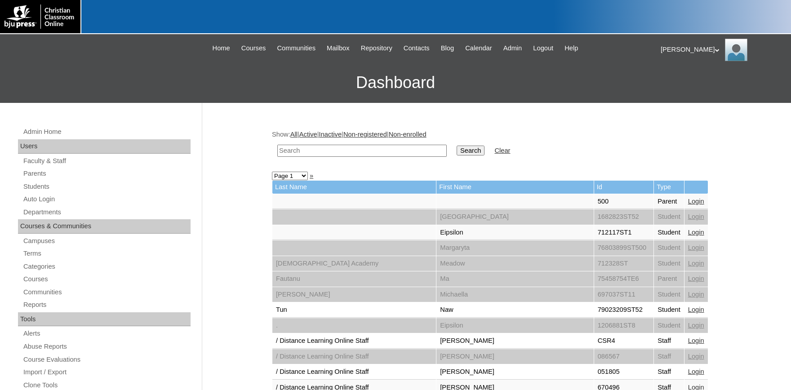
paste input "78975921ST38"
type input "78975921ST38"
click at [458, 151] on input "Search" at bounding box center [471, 151] width 28 height 10
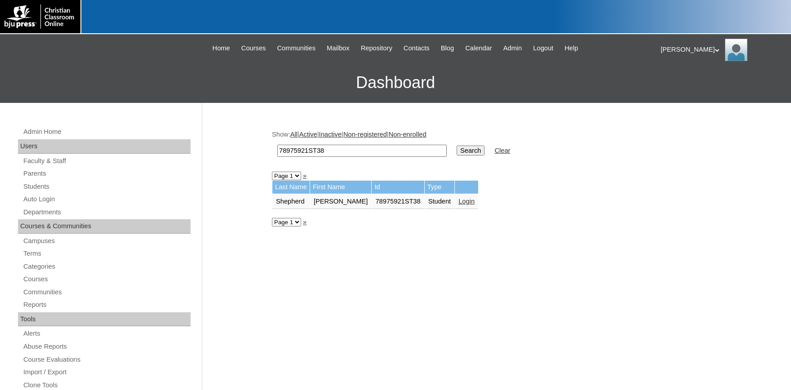
click at [458, 200] on link "Login" at bounding box center [466, 201] width 16 height 7
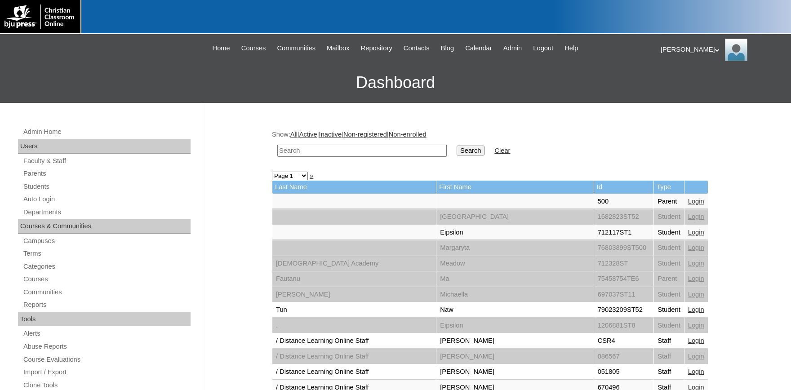
click at [335, 153] on input "text" at bounding box center [361, 151] width 169 height 12
type input "audra"
click at [457, 146] on input "Search" at bounding box center [471, 151] width 28 height 10
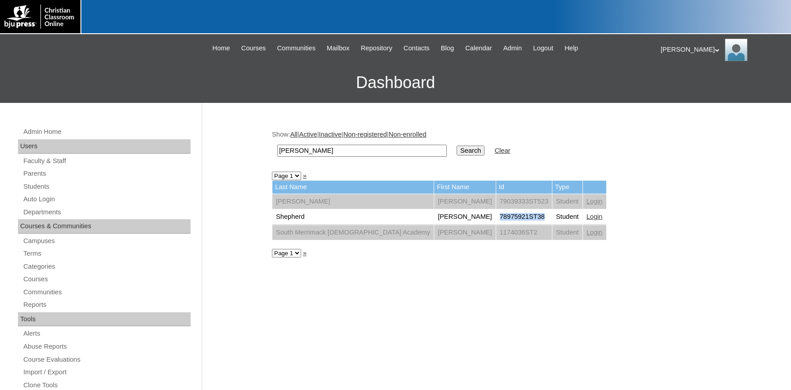
drag, startPoint x: 470, startPoint y: 217, endPoint x: 437, endPoint y: 217, distance: 33.2
click at [496, 217] on td "78975921ST38" at bounding box center [524, 216] width 56 height 15
copy td "78975921ST38"
click at [42, 191] on link "Students" at bounding box center [106, 186] width 168 height 11
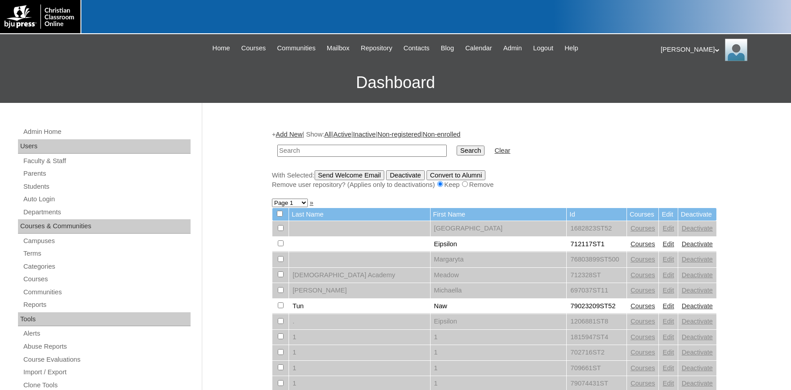
click at [302, 151] on input "text" at bounding box center [361, 151] width 169 height 12
type input "78975921ST38"
click at [457, 149] on input "Search" at bounding box center [471, 151] width 28 height 10
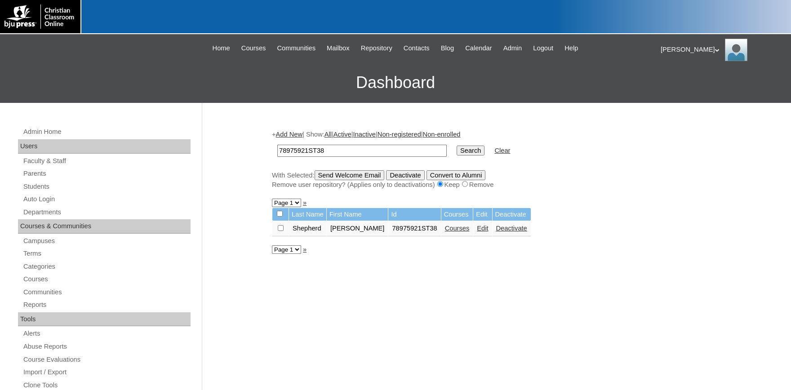
click at [477, 231] on link "Edit" at bounding box center [482, 228] width 11 height 7
